Goal: Task Accomplishment & Management: Use online tool/utility

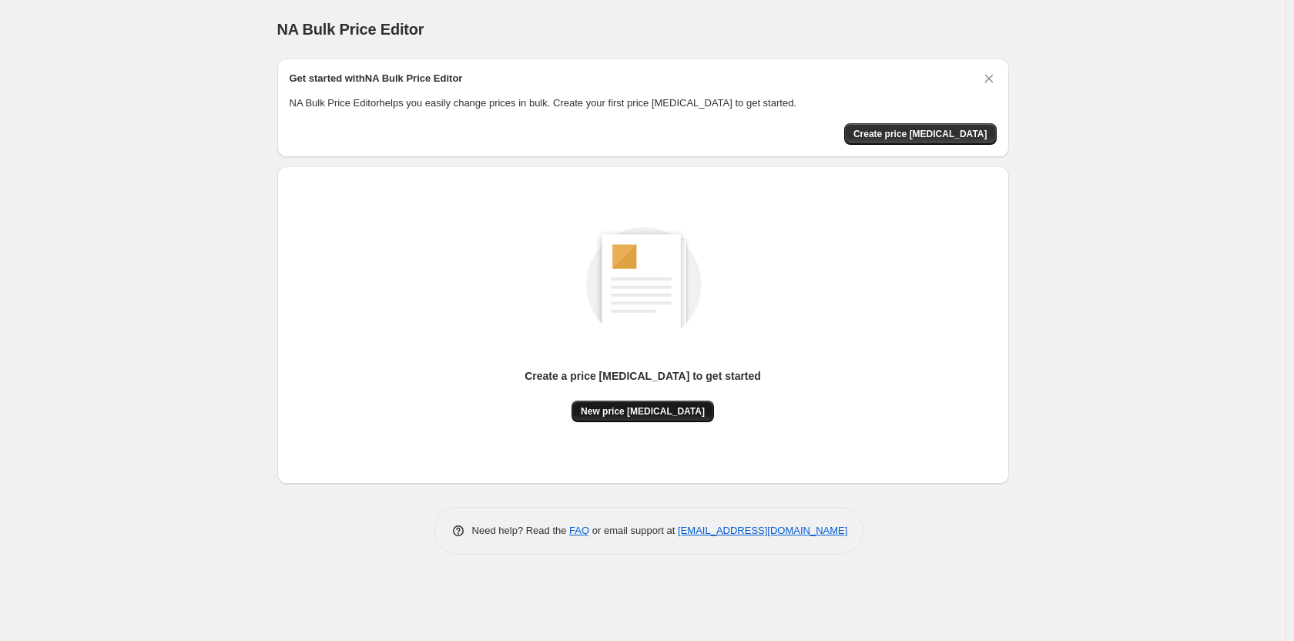
click at [666, 413] on span "New price [MEDICAL_DATA]" at bounding box center [643, 411] width 124 height 12
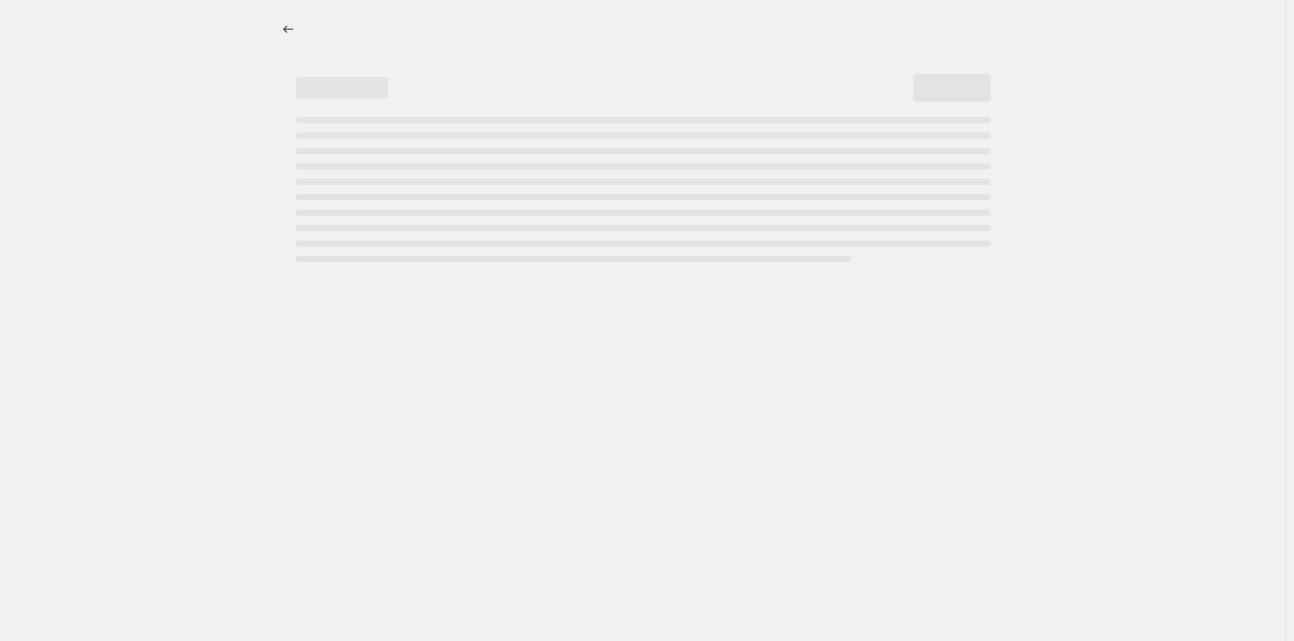
select select "percentage"
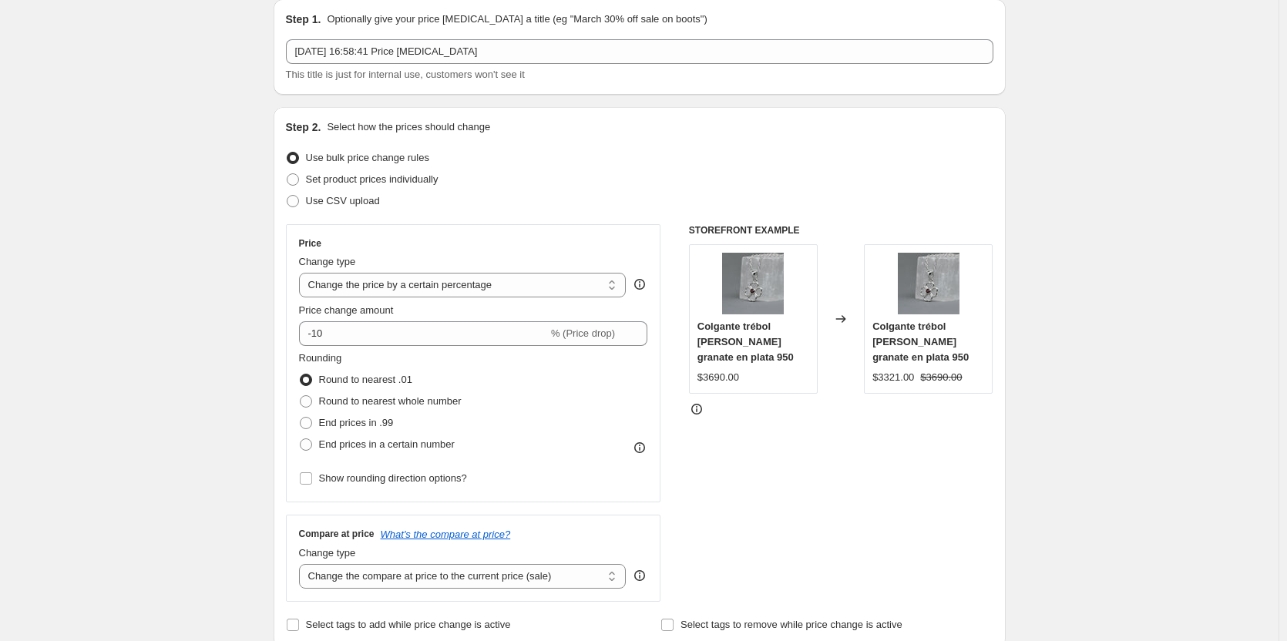
scroll to position [77, 0]
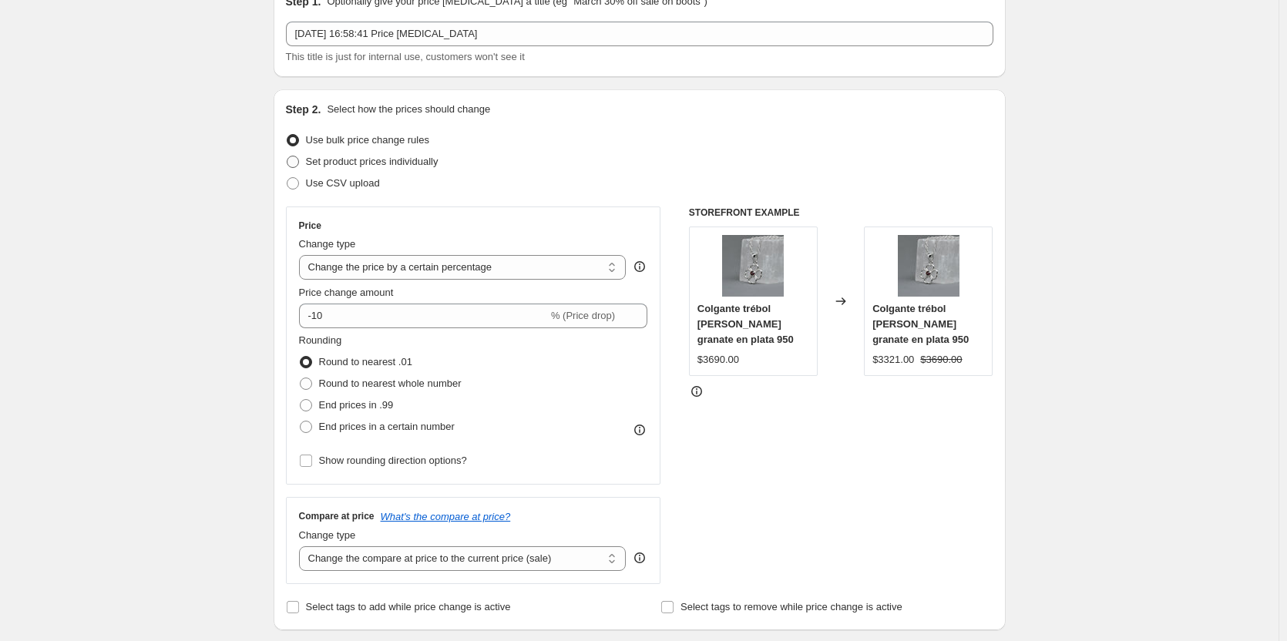
click at [298, 157] on span at bounding box center [293, 162] width 12 height 12
click at [287, 156] on input "Set product prices individually" at bounding box center [287, 156] width 1 height 1
radio input "true"
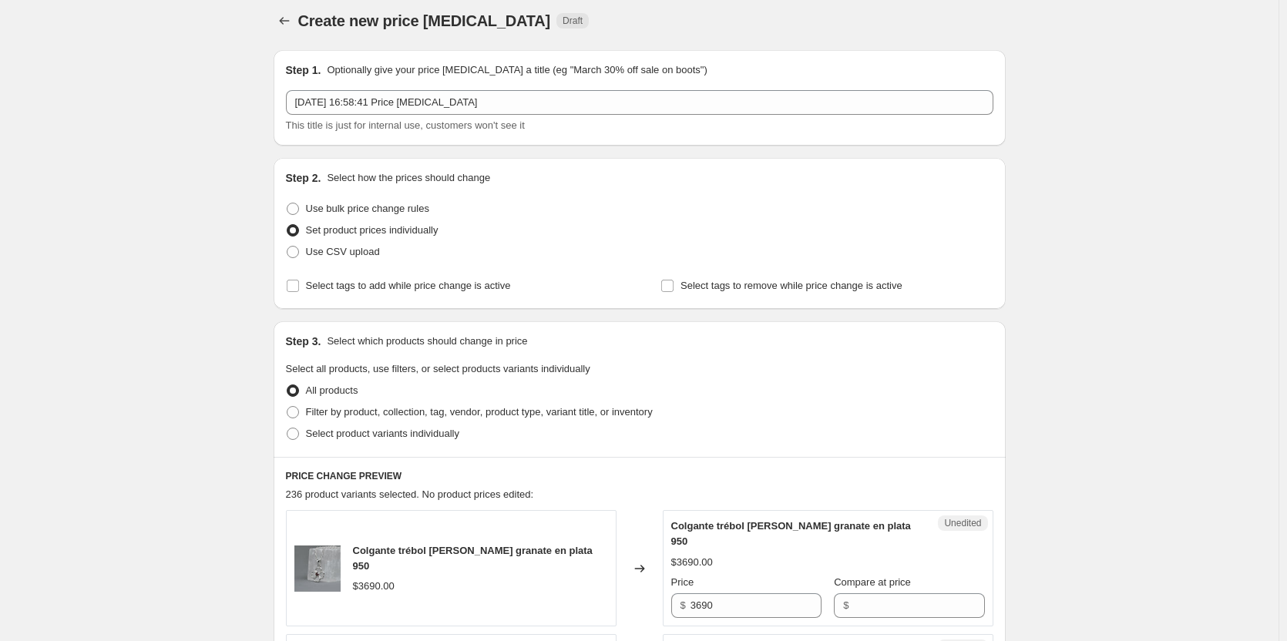
scroll to position [0, 0]
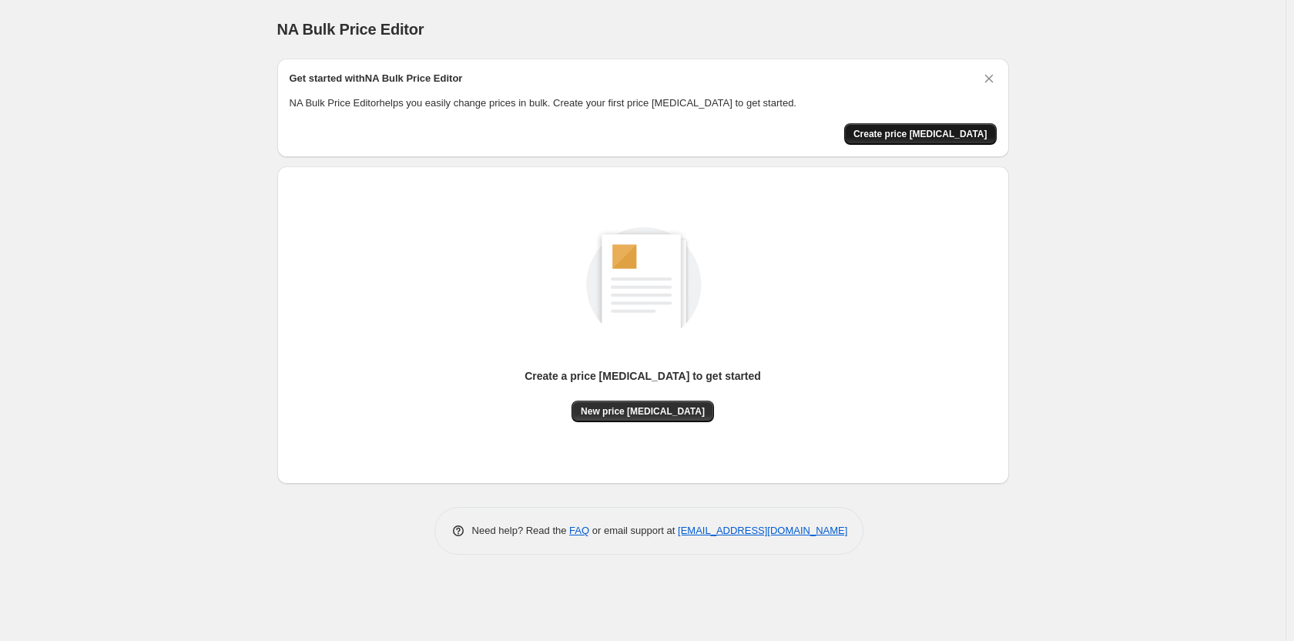
click at [948, 127] on button "Create price [MEDICAL_DATA]" at bounding box center [920, 134] width 153 height 22
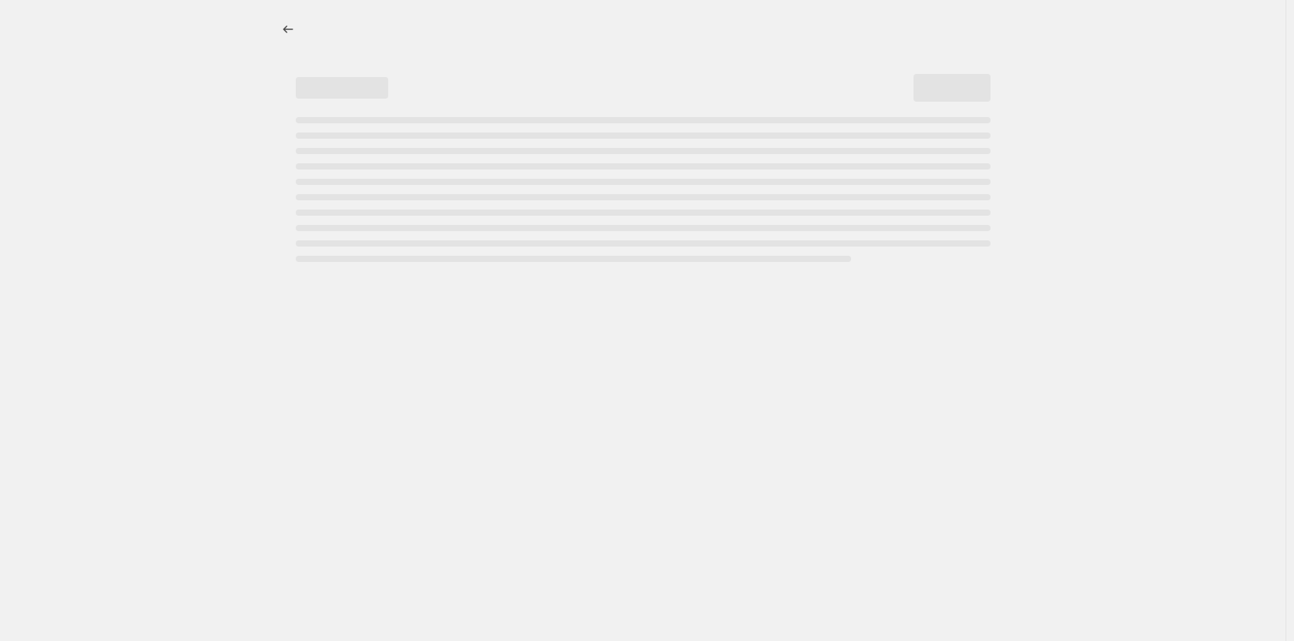
select select "percentage"
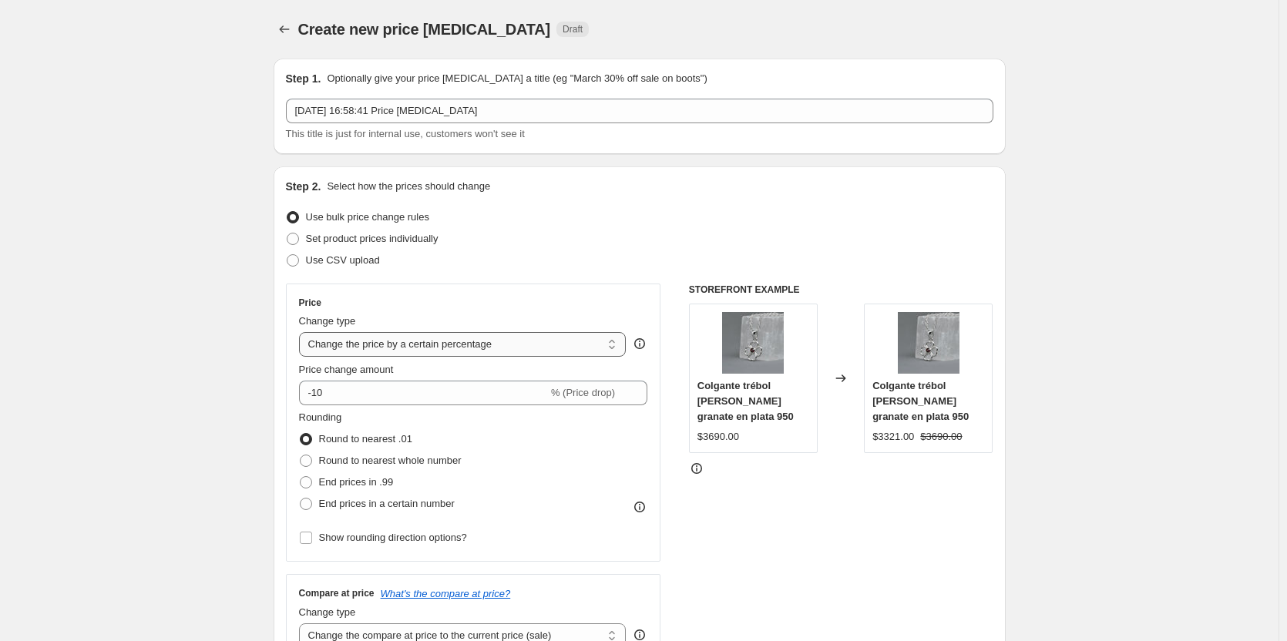
click at [530, 337] on select "Change the price to a certain amount Change the price by a certain amount Chang…" at bounding box center [462, 344] width 327 height 25
click at [605, 277] on div "Step 2. Select how the prices should change Use bulk price change rules Set pro…" at bounding box center [639, 437] width 707 height 516
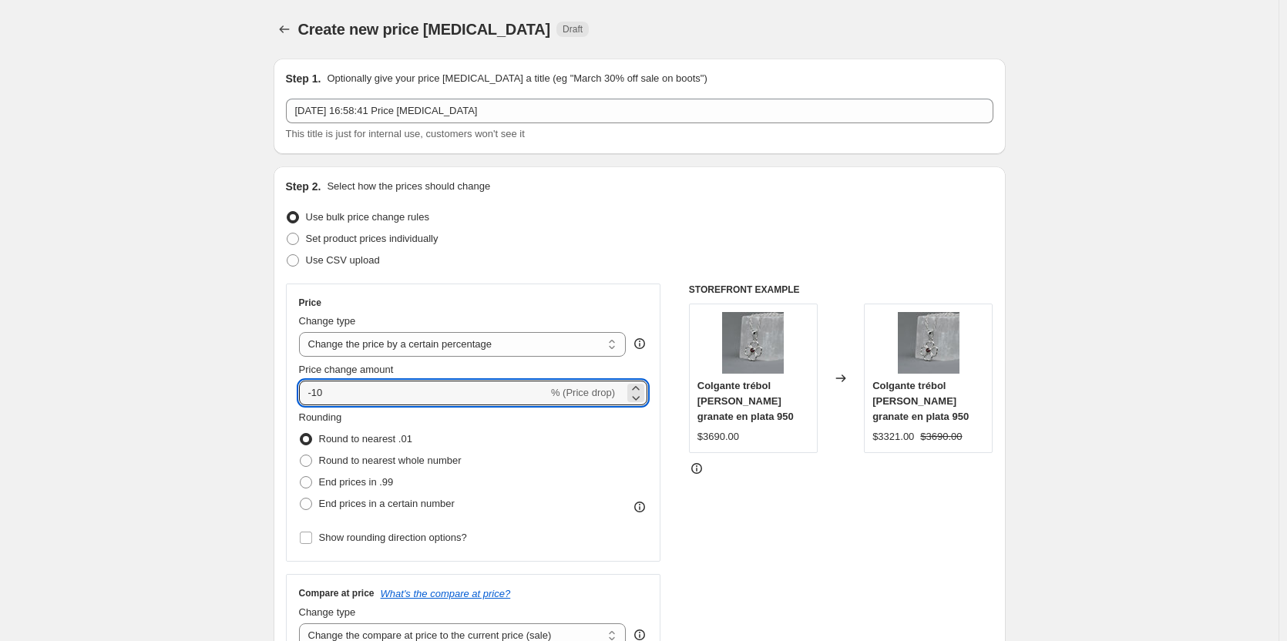
drag, startPoint x: 458, startPoint y: 390, endPoint x: 294, endPoint y: 386, distance: 163.4
click at [294, 386] on div "Price Change type Change the price to a certain amount Change the price by a ce…" at bounding box center [473, 423] width 375 height 278
type input "27"
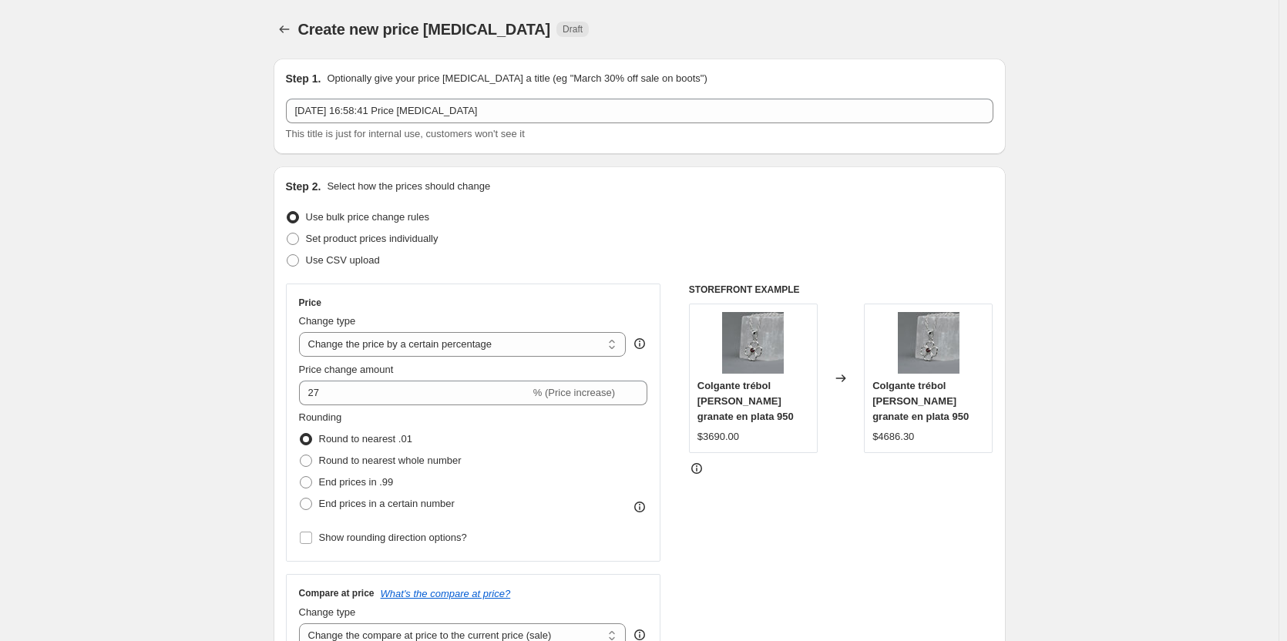
click at [293, 386] on div "Price Change type Change the price to a certain amount Change the price by a ce…" at bounding box center [473, 423] width 375 height 278
click at [370, 459] on span "Round to nearest whole number" at bounding box center [390, 461] width 143 height 12
click at [300, 455] on input "Round to nearest whole number" at bounding box center [300, 455] width 1 height 1
radio input "true"
click at [348, 499] on span "End prices in a certain number" at bounding box center [387, 504] width 136 height 12
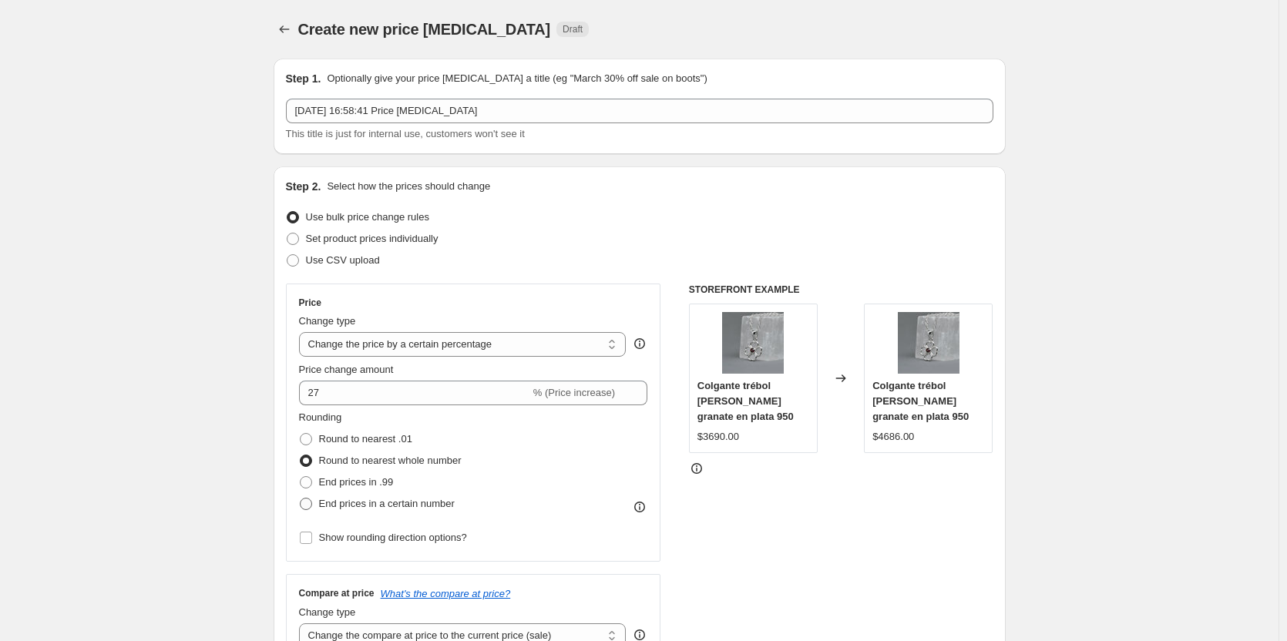
click at [300, 498] on input "End prices in a certain number" at bounding box center [300, 498] width 1 height 1
radio input "true"
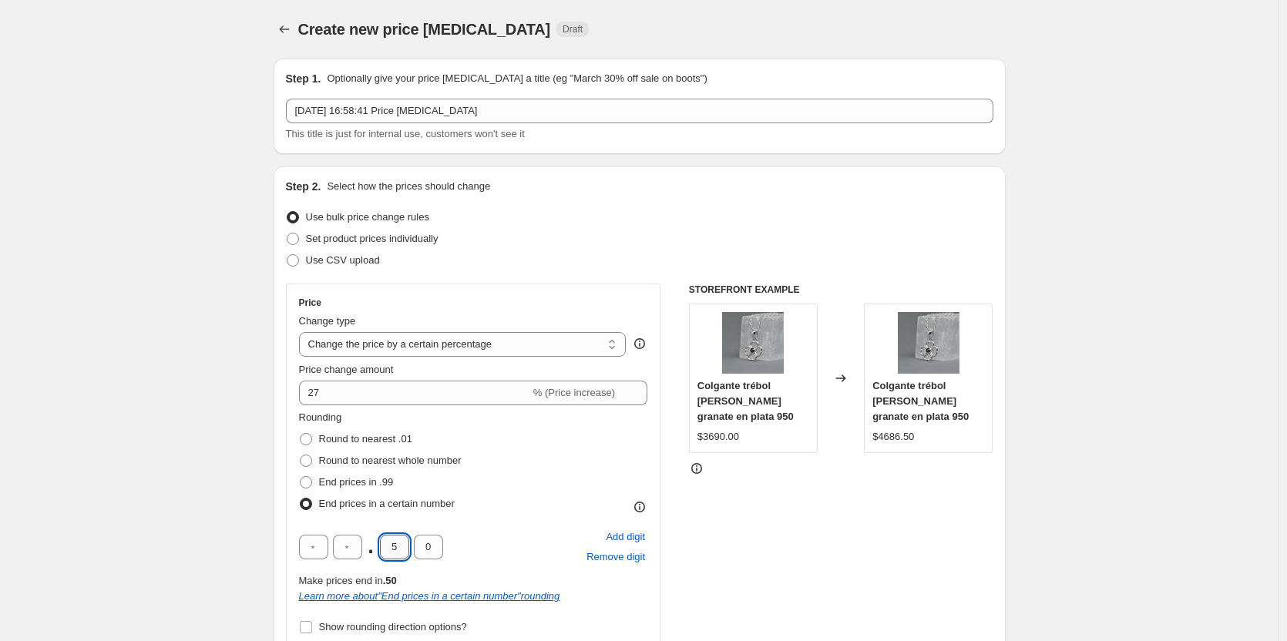
click at [390, 546] on input "5" at bounding box center [394, 547] width 29 height 25
click at [397, 545] on input "5" at bounding box center [394, 547] width 29 height 25
click at [349, 545] on input "text" at bounding box center [347, 547] width 29 height 25
drag, startPoint x: 322, startPoint y: 542, endPoint x: 312, endPoint y: 546, distance: 10.7
click at [314, 545] on input "text" at bounding box center [313, 547] width 29 height 25
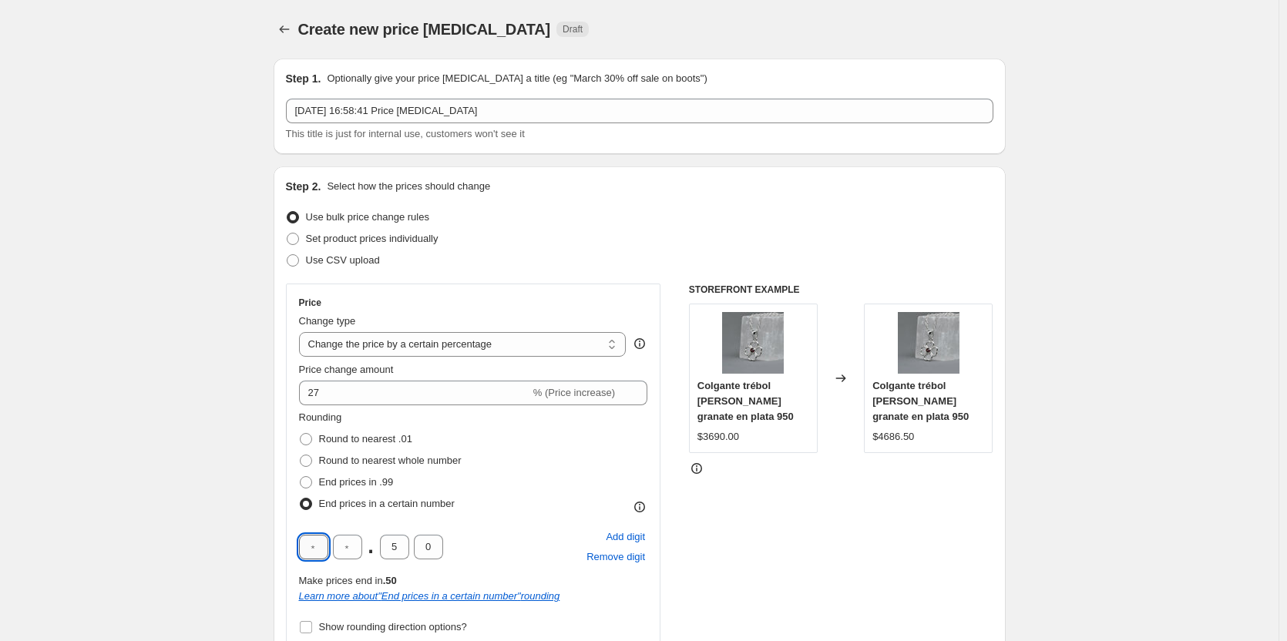
type input "9"
type input "0"
click at [516, 531] on div "9 0 . 5 0 Add digit Remove digit" at bounding box center [473, 547] width 349 height 40
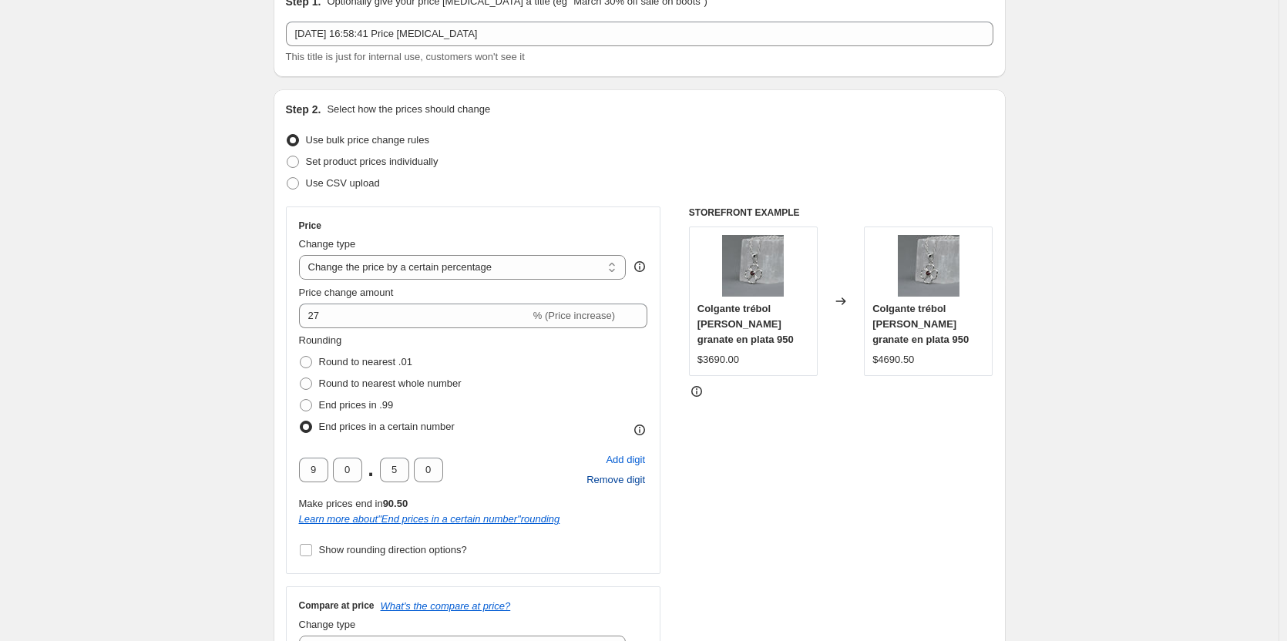
click at [614, 481] on span "Remove digit" at bounding box center [615, 479] width 59 height 15
type input "0"
click at [623, 477] on span "Remove digit" at bounding box center [615, 479] width 59 height 15
click at [623, 477] on div "Add digit Remove digit" at bounding box center [615, 470] width 63 height 40
drag, startPoint x: 335, startPoint y: 473, endPoint x: 314, endPoint y: 474, distance: 20.8
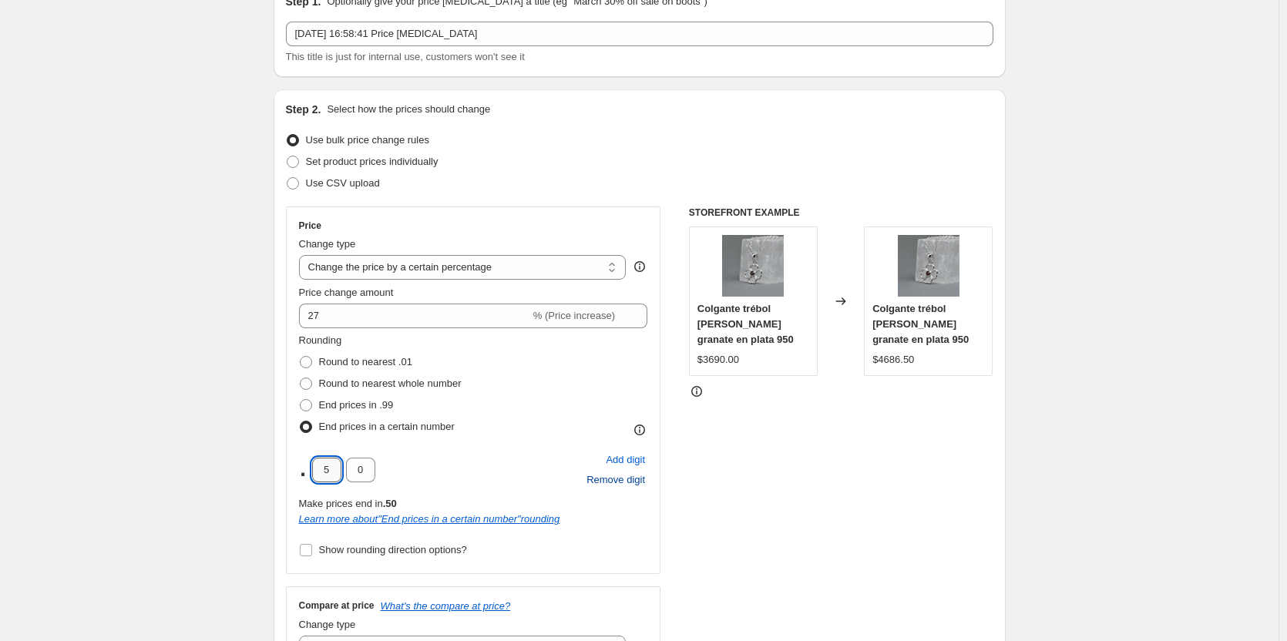
click at [314, 474] on input "5" at bounding box center [326, 470] width 29 height 25
click at [778, 472] on div "STOREFRONT EXAMPLE Colgante trébol [PERSON_NAME] granate en plata 950 $3690.00 …" at bounding box center [841, 439] width 304 height 467
click at [623, 459] on span "Add digit" at bounding box center [625, 459] width 39 height 15
drag, startPoint x: 438, startPoint y: 468, endPoint x: 388, endPoint y: 468, distance: 49.3
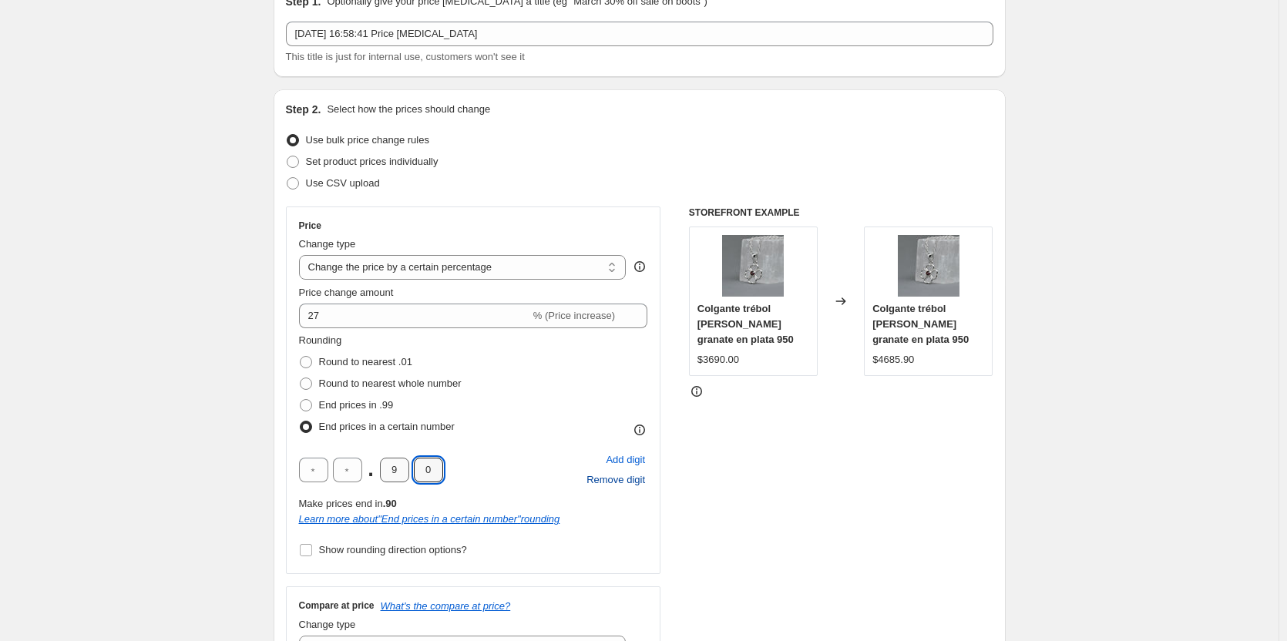
click at [388, 468] on div ". 9 0" at bounding box center [371, 470] width 144 height 25
click at [394, 471] on input "9" at bounding box center [394, 470] width 29 height 25
type input "0"
click at [316, 472] on input "text" at bounding box center [313, 470] width 29 height 25
type input "9"
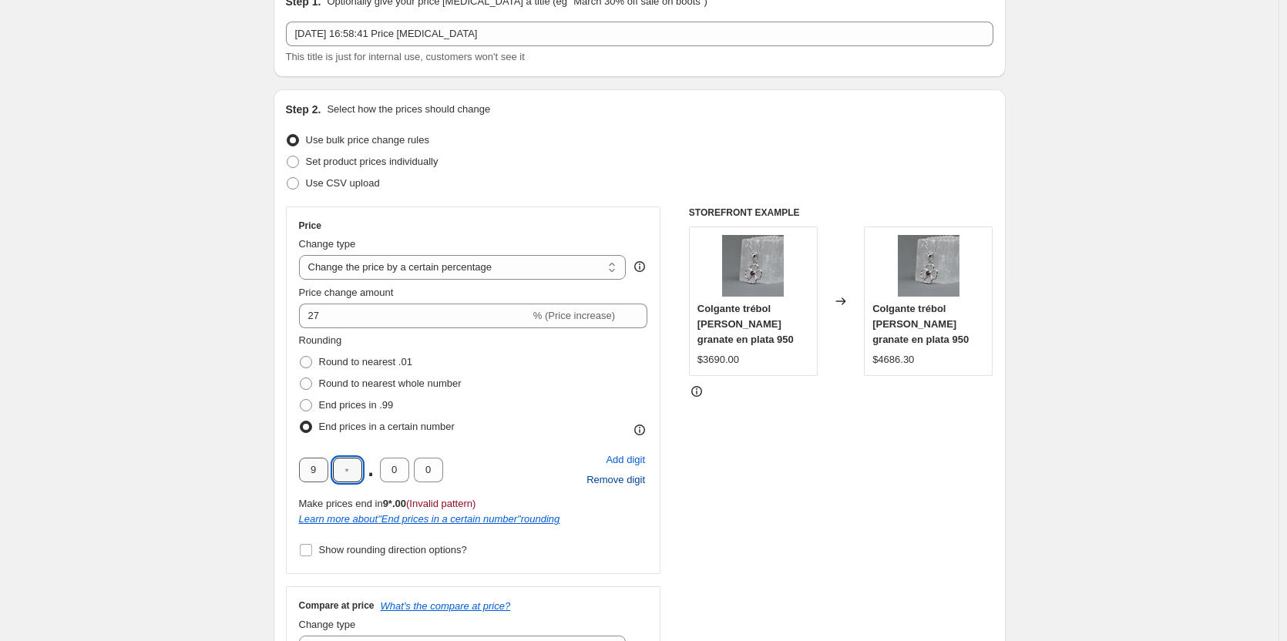
type input "0"
click at [519, 455] on div "9 0 . 0 0 Add digit Remove digit" at bounding box center [473, 470] width 349 height 40
click at [312, 549] on input "Show rounding direction options?" at bounding box center [306, 550] width 12 height 12
click at [312, 551] on input "Show rounding direction options?" at bounding box center [306, 550] width 12 height 12
checkbox input "false"
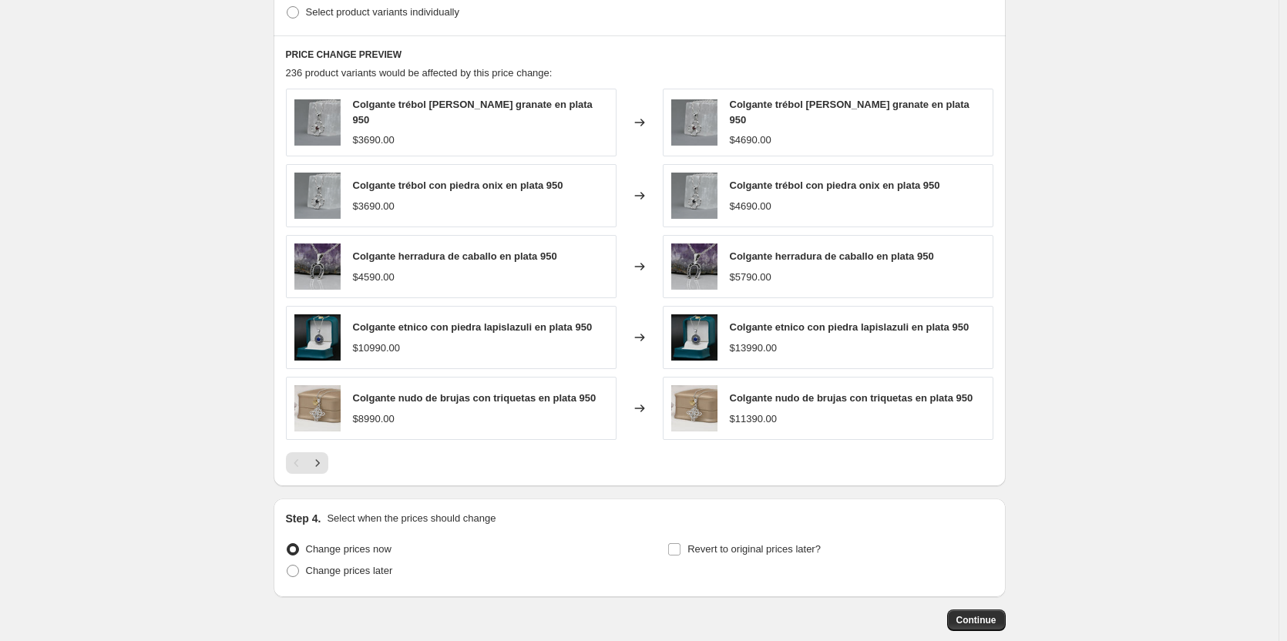
scroll to position [989, 0]
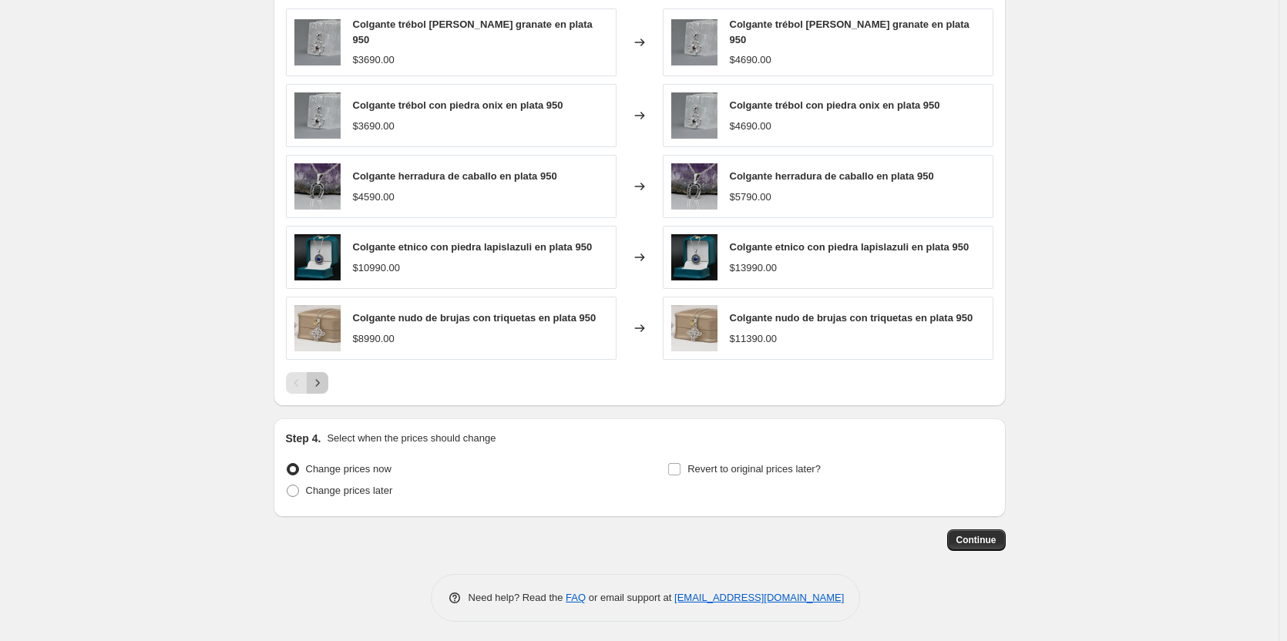
click at [319, 379] on icon "Next" at bounding box center [317, 382] width 15 height 15
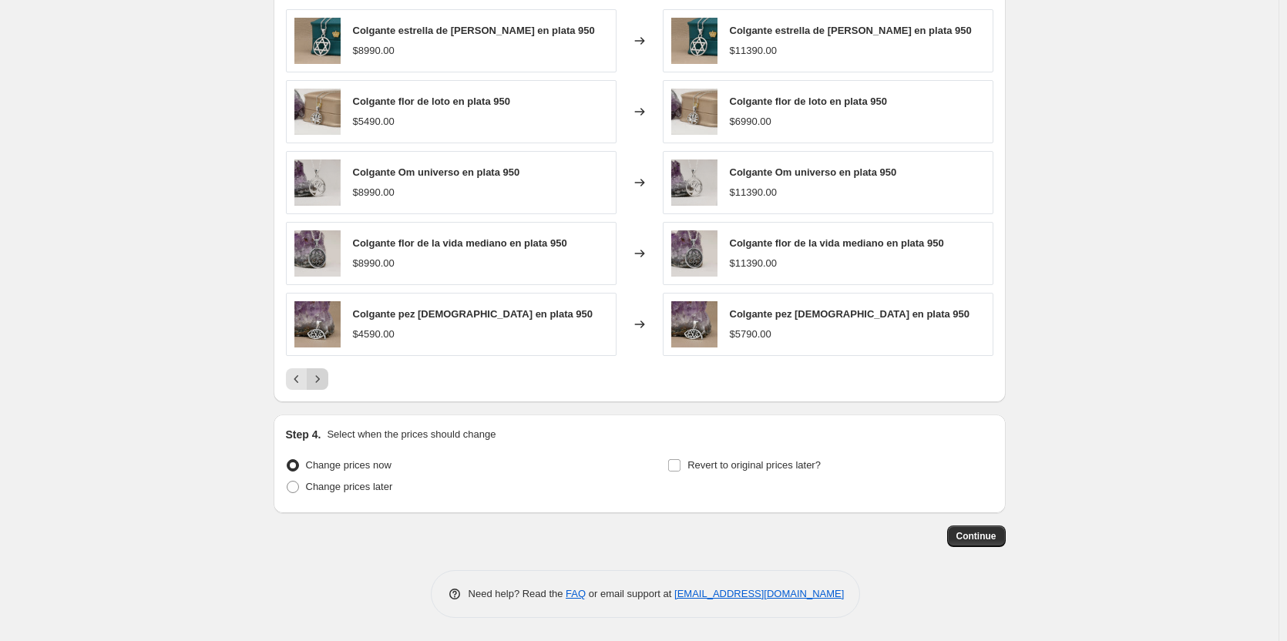
click at [325, 384] on icon "Next" at bounding box center [317, 378] width 15 height 15
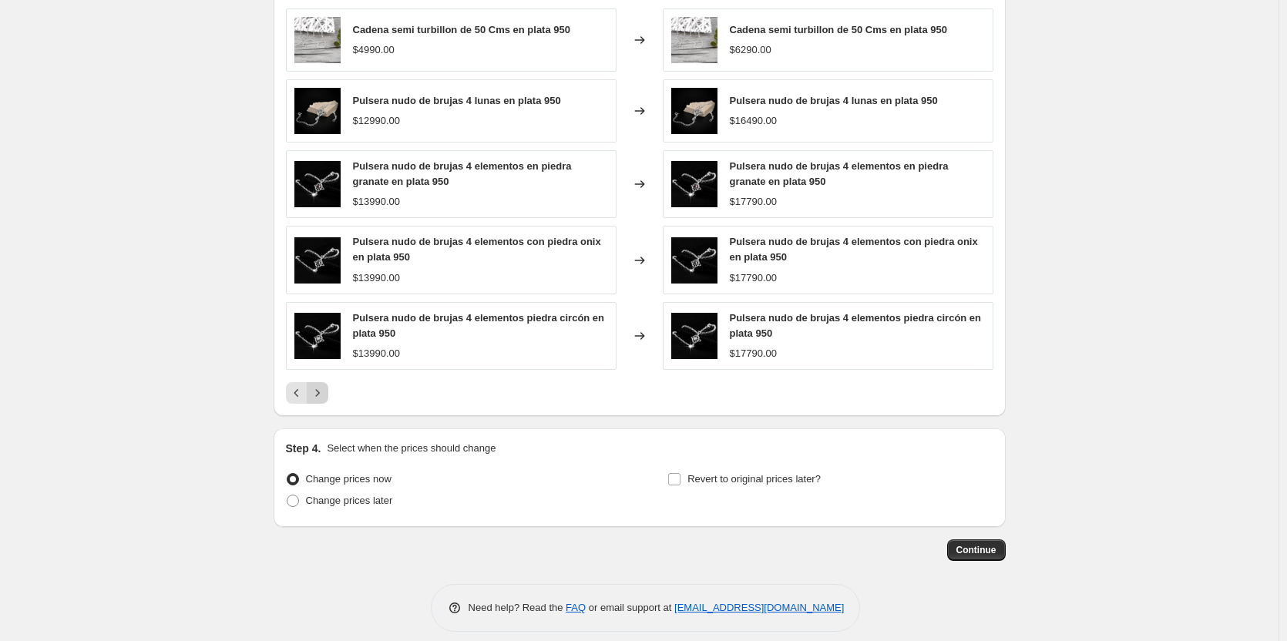
click at [328, 391] on button "Next" at bounding box center [318, 393] width 22 height 22
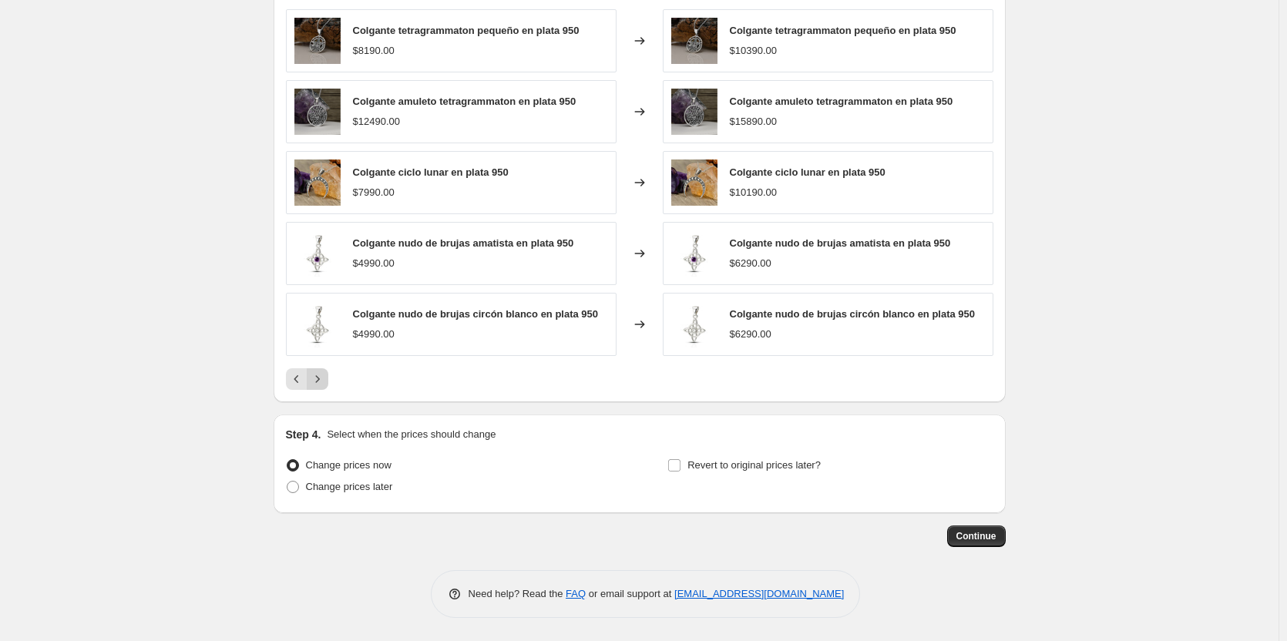
click at [325, 382] on icon "Next" at bounding box center [317, 378] width 15 height 15
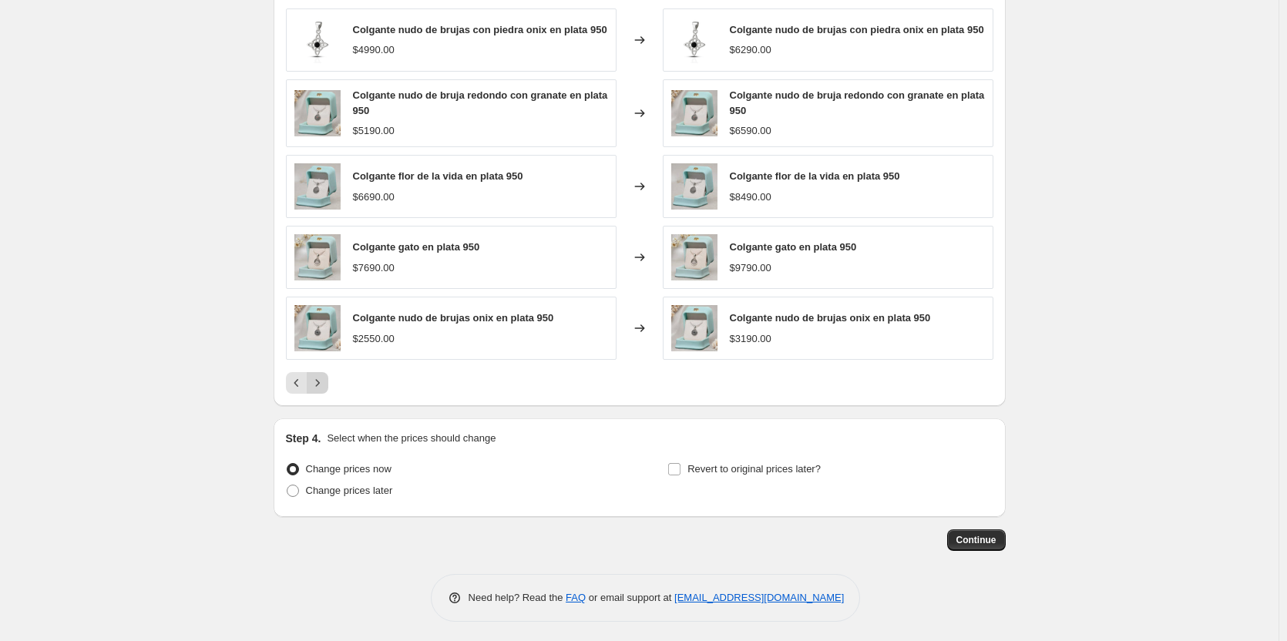
click at [325, 382] on icon "Next" at bounding box center [317, 382] width 15 height 15
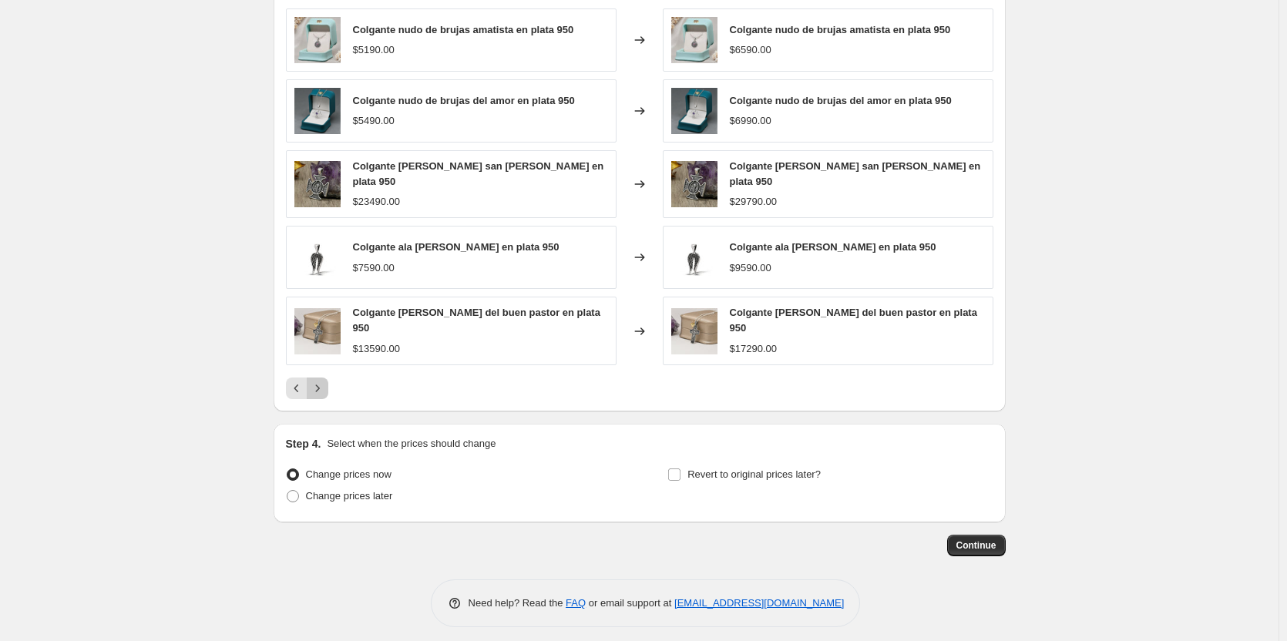
click at [325, 382] on icon "Next" at bounding box center [317, 388] width 15 height 15
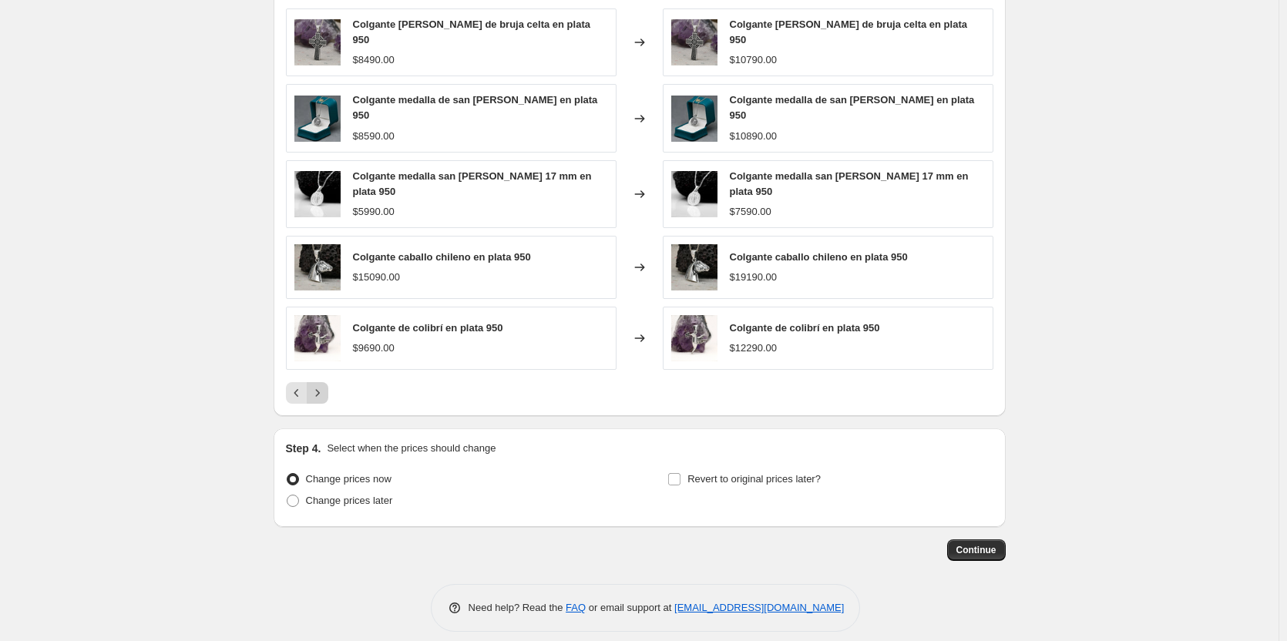
click at [325, 385] on icon "Next" at bounding box center [317, 392] width 15 height 15
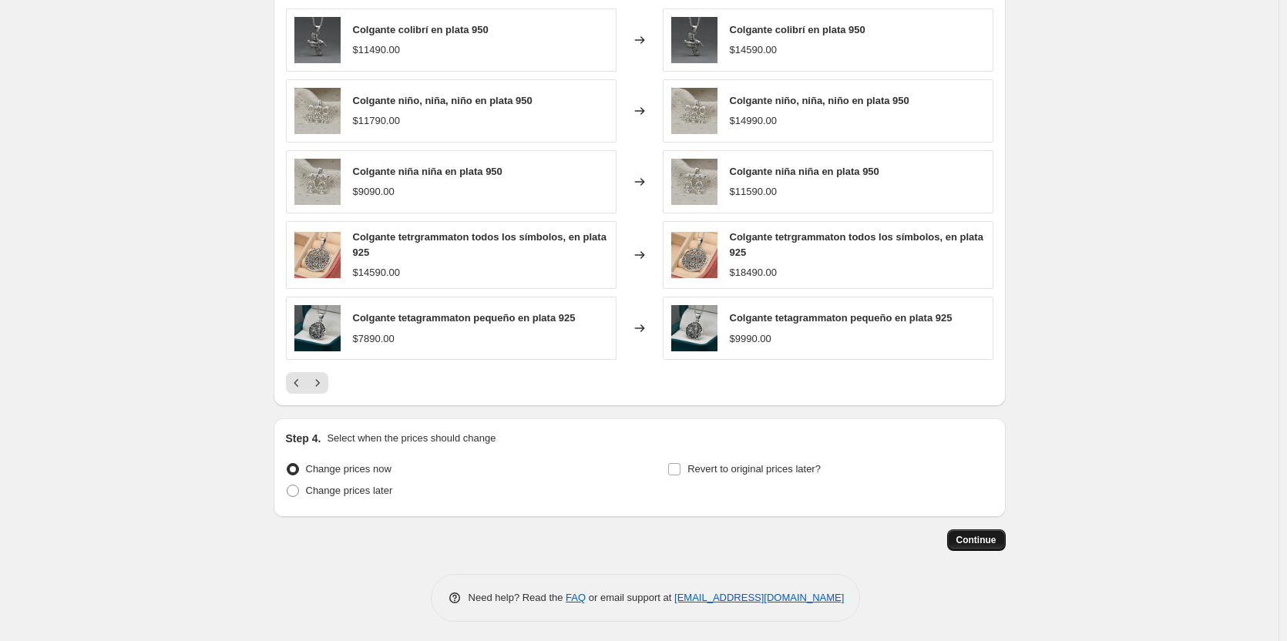
click at [980, 538] on span "Continue" at bounding box center [976, 540] width 40 height 12
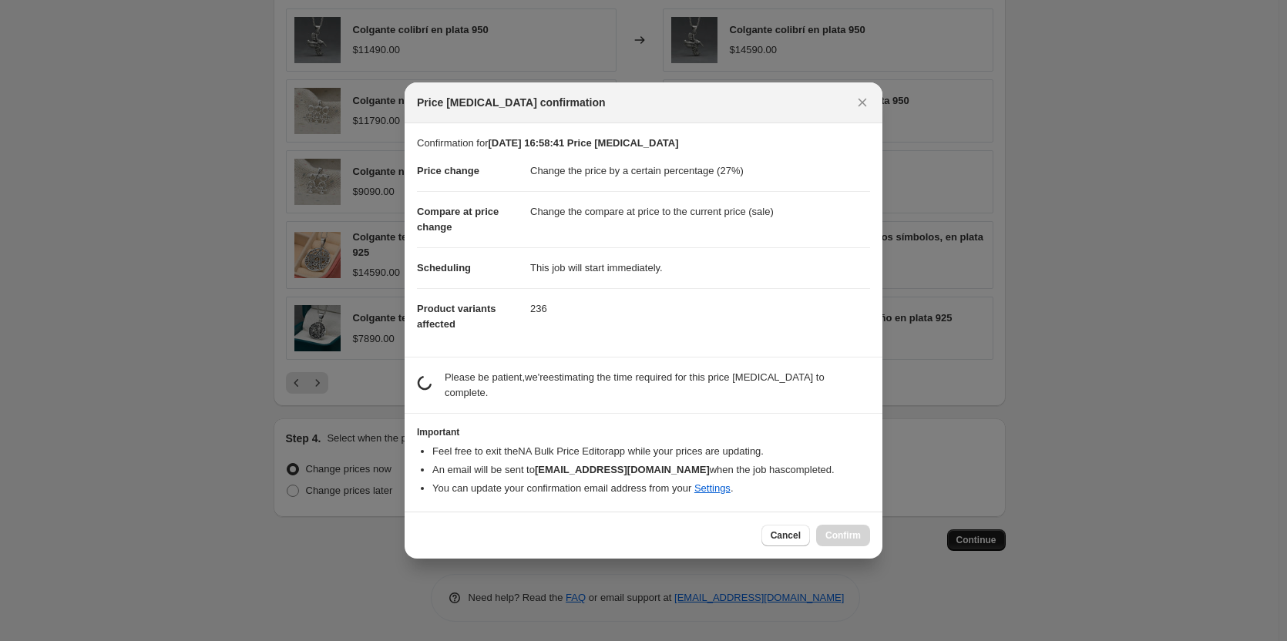
scroll to position [0, 0]
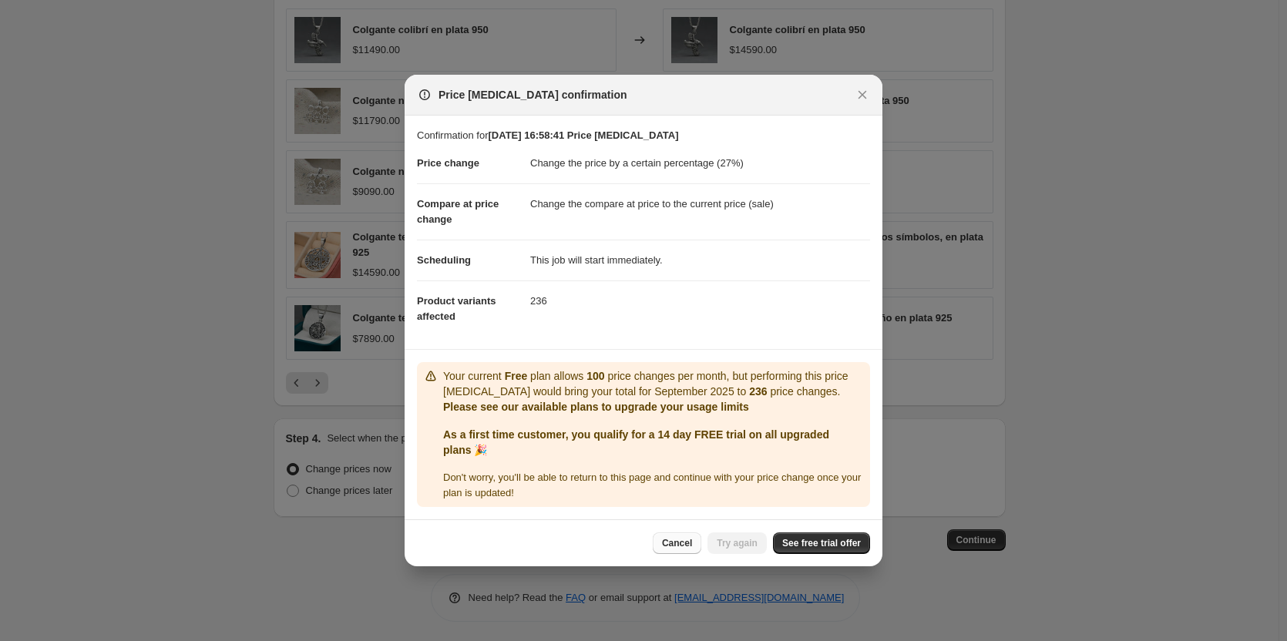
click at [688, 547] on span "Cancel" at bounding box center [677, 543] width 30 height 12
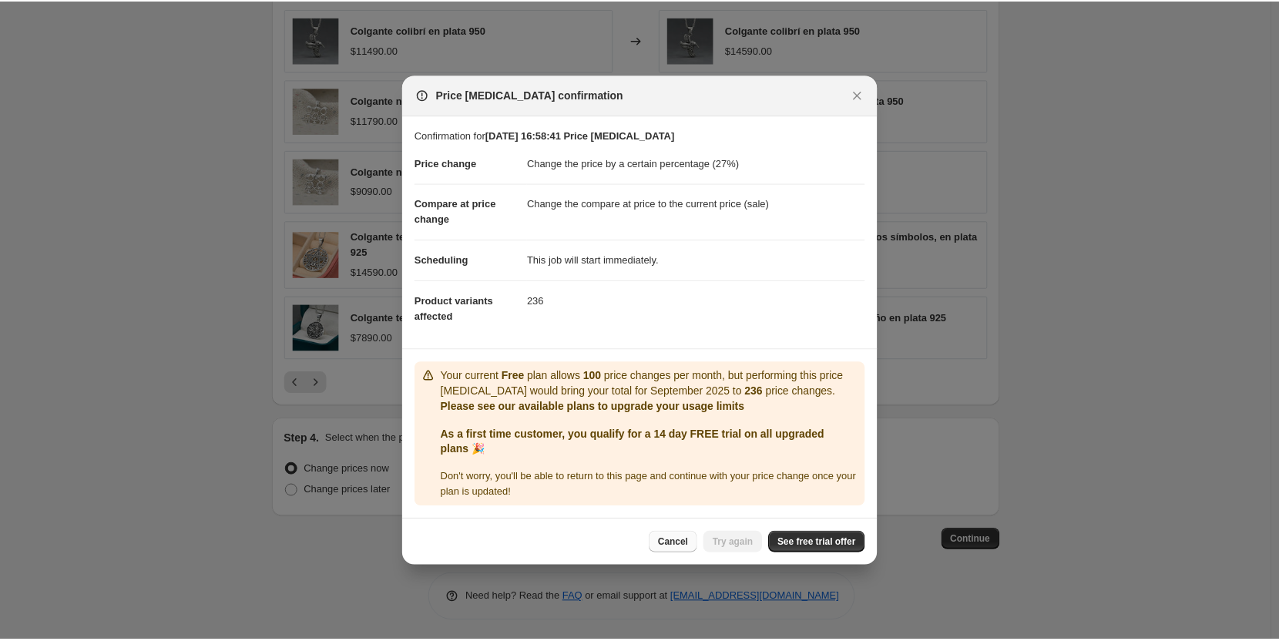
scroll to position [989, 0]
